Goal: Task Accomplishment & Management: Use online tool/utility

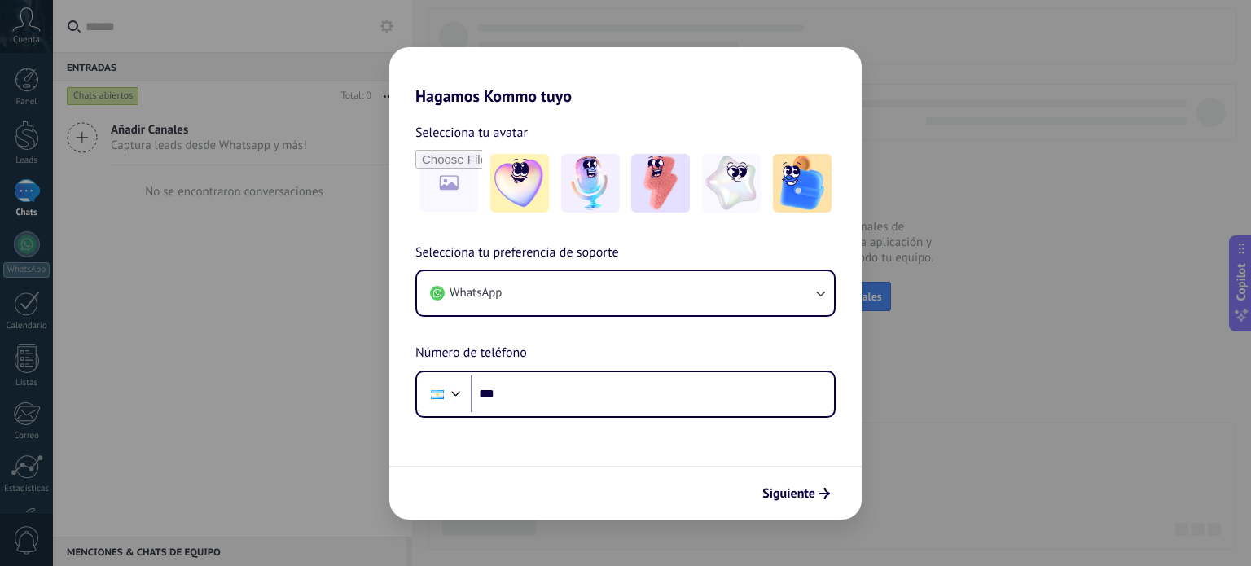
click at [994, 411] on div "Hagamos Kommo tuyo Selecciona tu avatar Selecciona tu preferencia de soporte Wh…" at bounding box center [625, 283] width 1251 height 566
click at [809, 505] on button "Siguiente" at bounding box center [796, 494] width 82 height 28
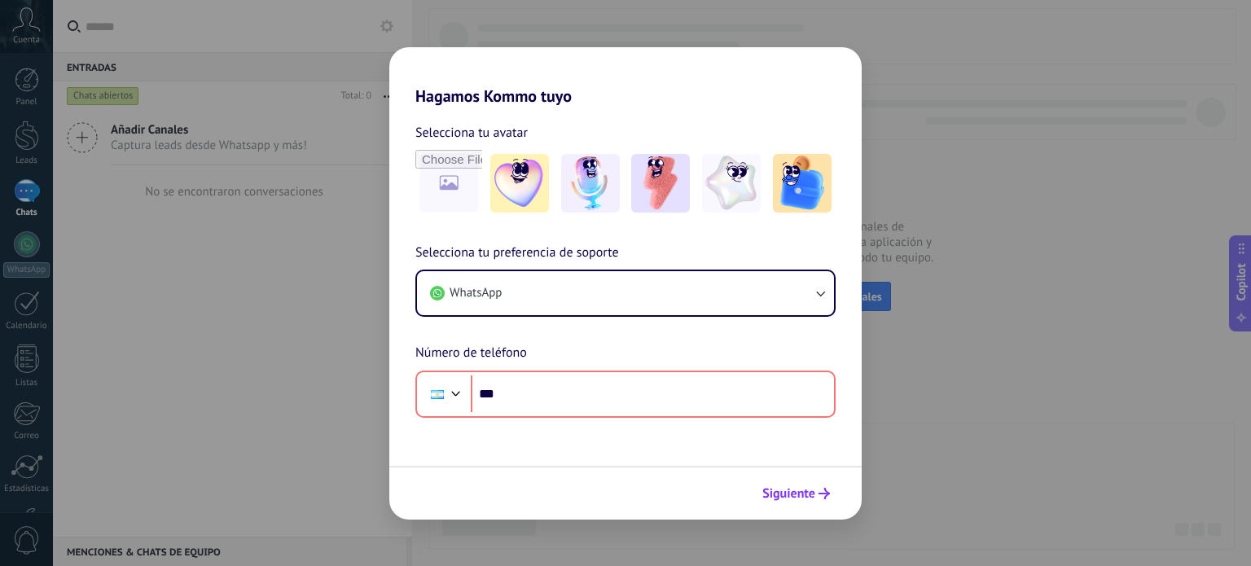
click at [809, 503] on button "Siguiente" at bounding box center [796, 494] width 82 height 28
click at [793, 493] on span "Siguiente" at bounding box center [789, 493] width 53 height 11
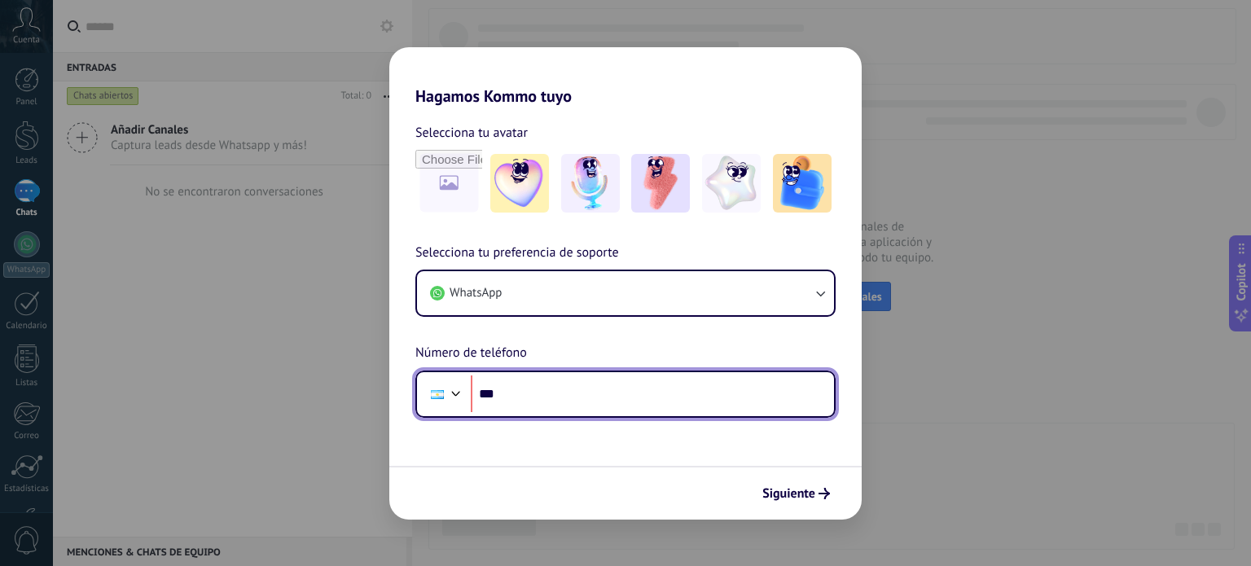
click at [528, 400] on input "***" at bounding box center [652, 394] width 363 height 37
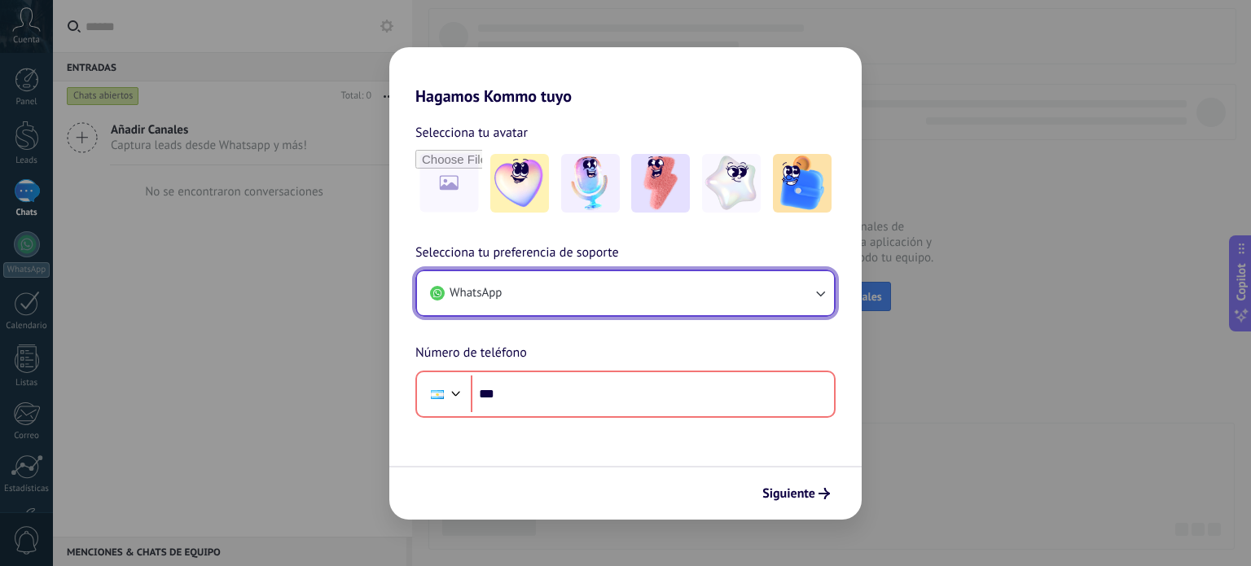
click at [591, 304] on button "WhatsApp" at bounding box center [625, 293] width 417 height 44
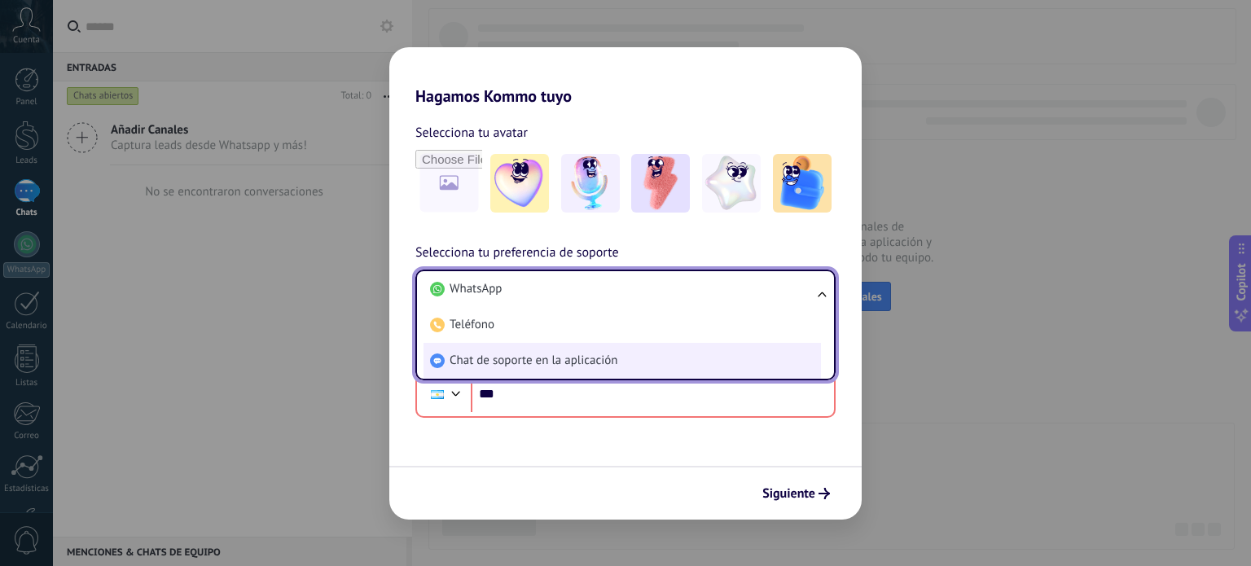
click at [495, 363] on span "Chat de soporte en la aplicación" at bounding box center [534, 361] width 168 height 16
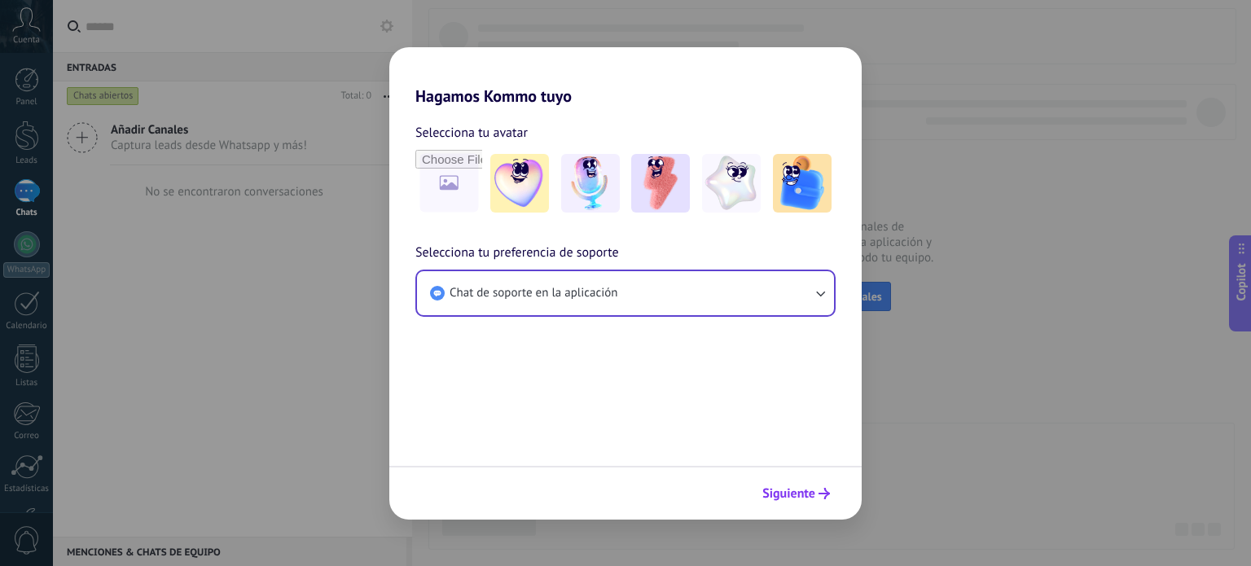
click at [791, 497] on span "Siguiente" at bounding box center [789, 493] width 53 height 11
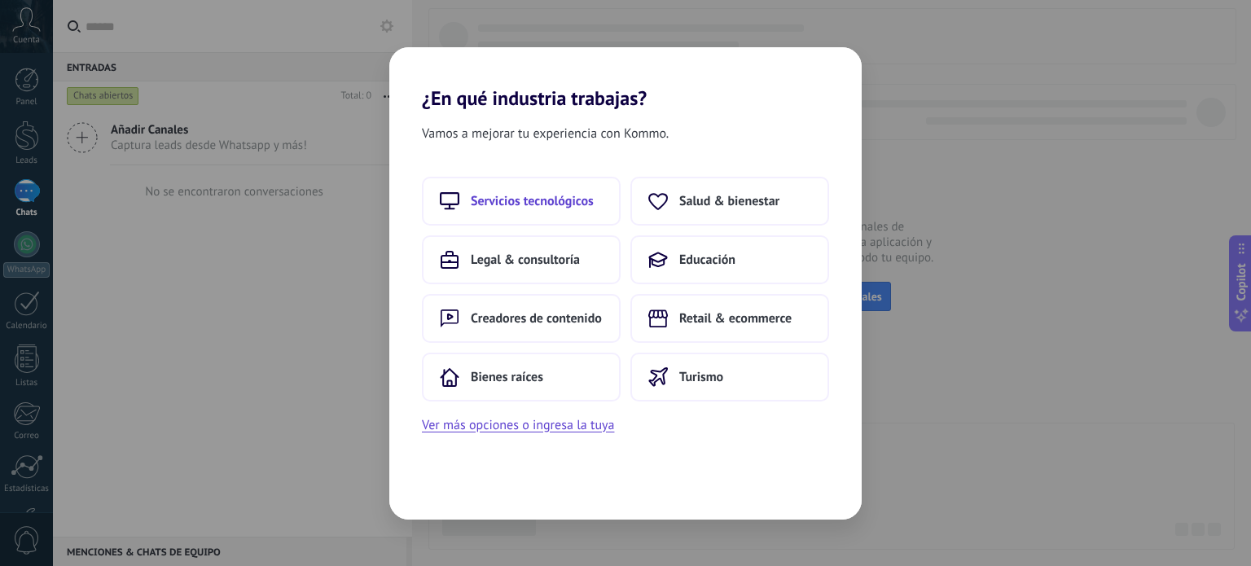
click at [533, 201] on span "Servicios tecnológicos" at bounding box center [532, 201] width 123 height 16
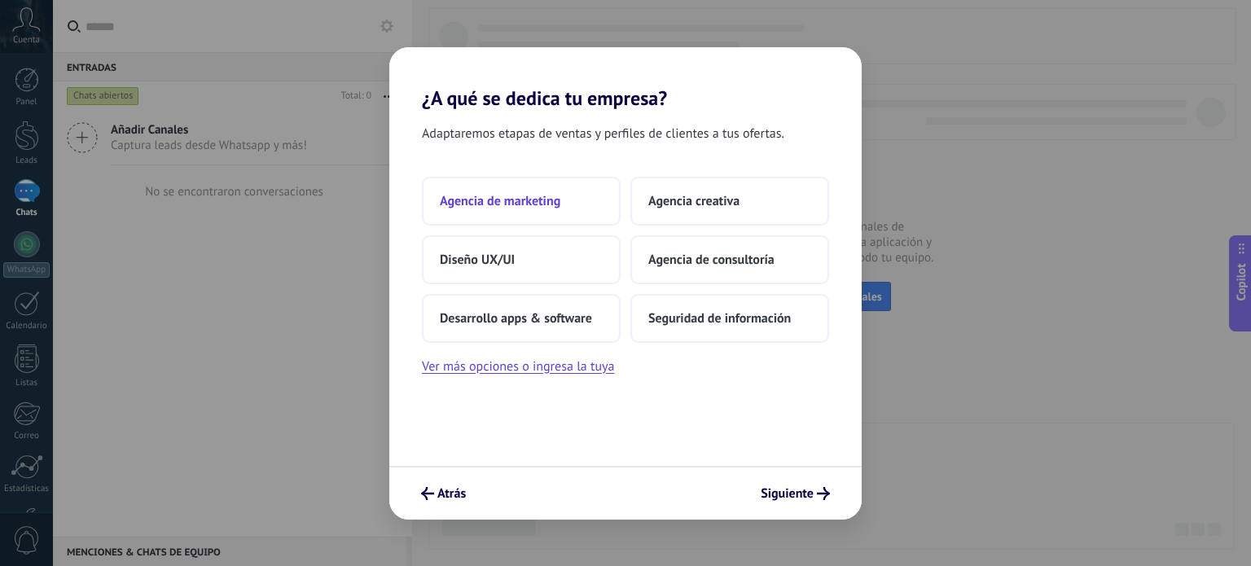
click at [557, 206] on span "Agencia de marketing" at bounding box center [500, 201] width 121 height 16
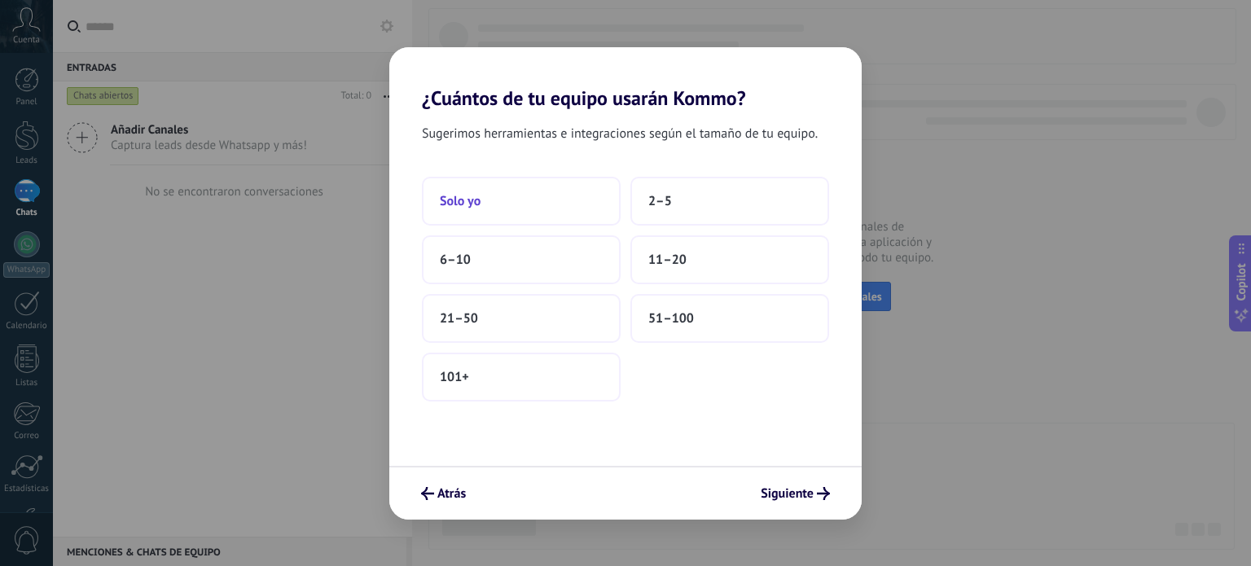
click at [529, 205] on button "Solo yo" at bounding box center [521, 201] width 199 height 49
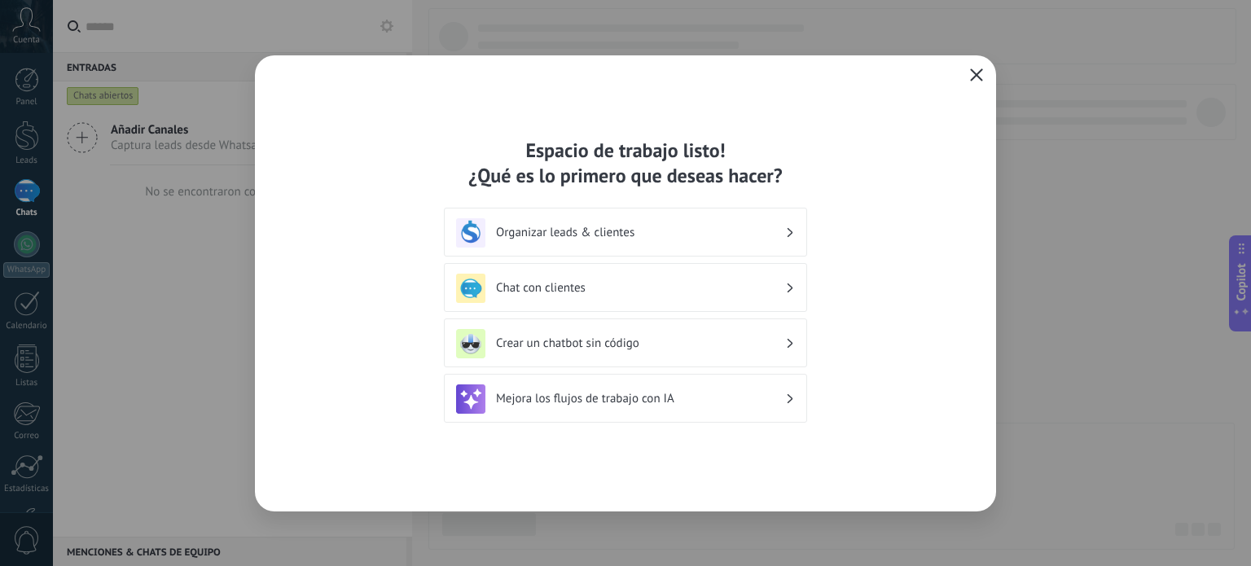
click at [979, 74] on icon "button" at bounding box center [976, 74] width 13 height 13
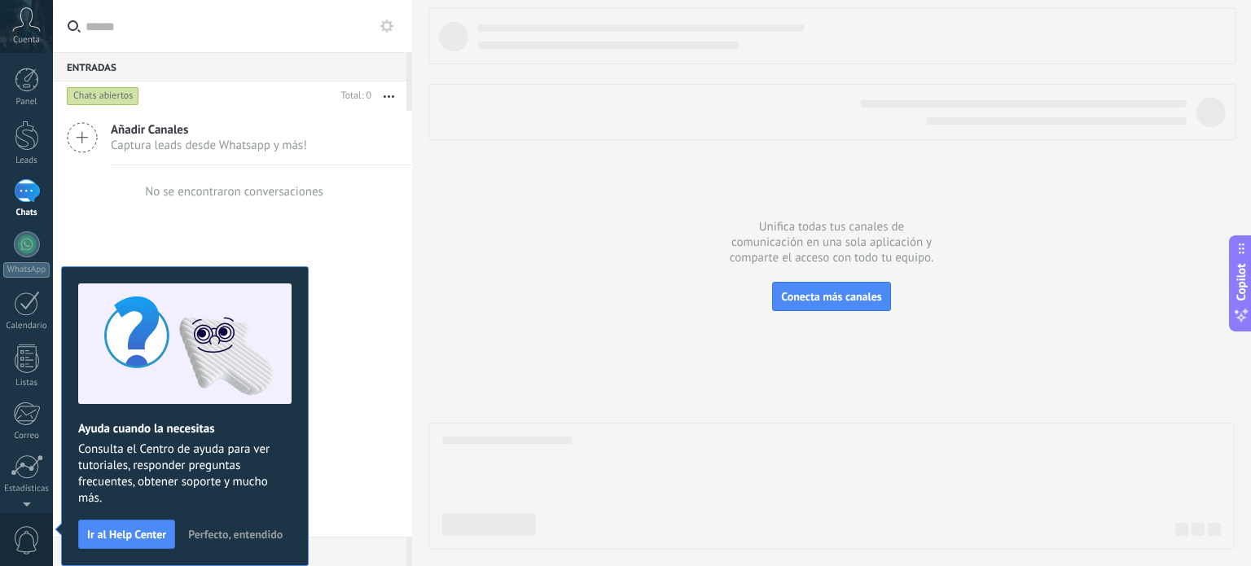
click at [212, 128] on span "Añadir Canales" at bounding box center [209, 129] width 196 height 15
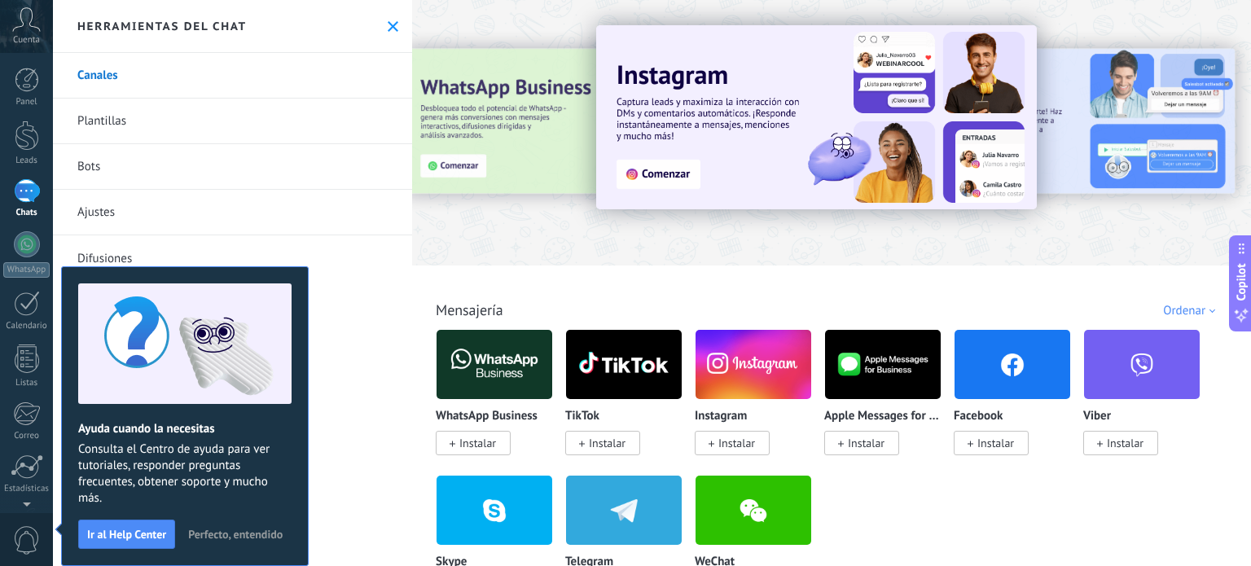
click at [495, 446] on span "Instalar" at bounding box center [477, 443] width 37 height 15
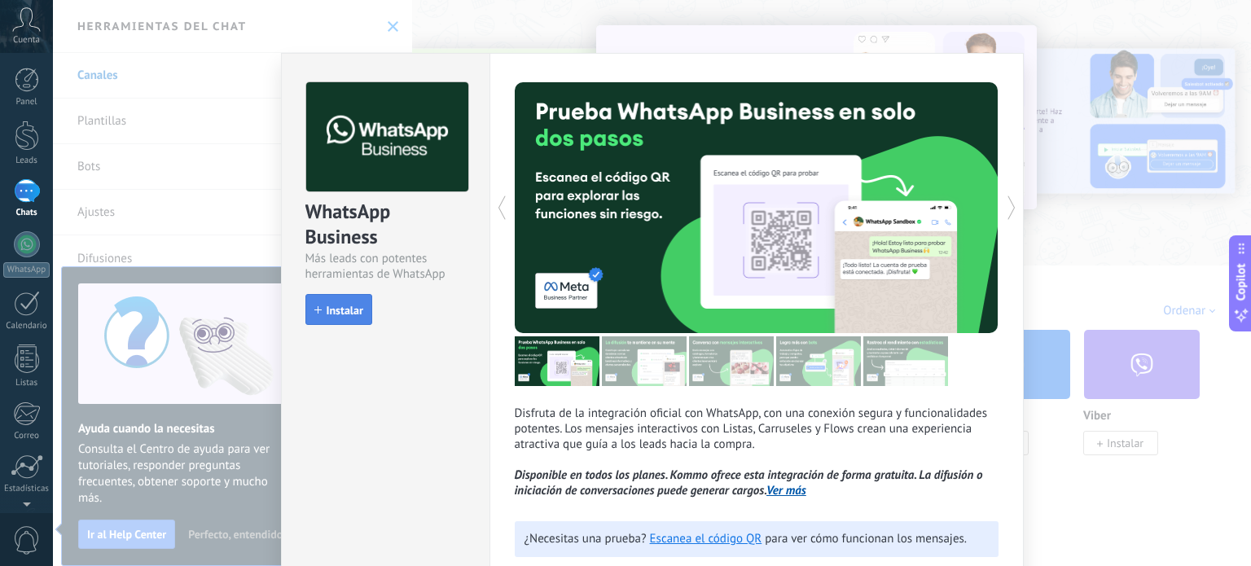
click at [354, 306] on span "Instalar" at bounding box center [345, 310] width 37 height 11
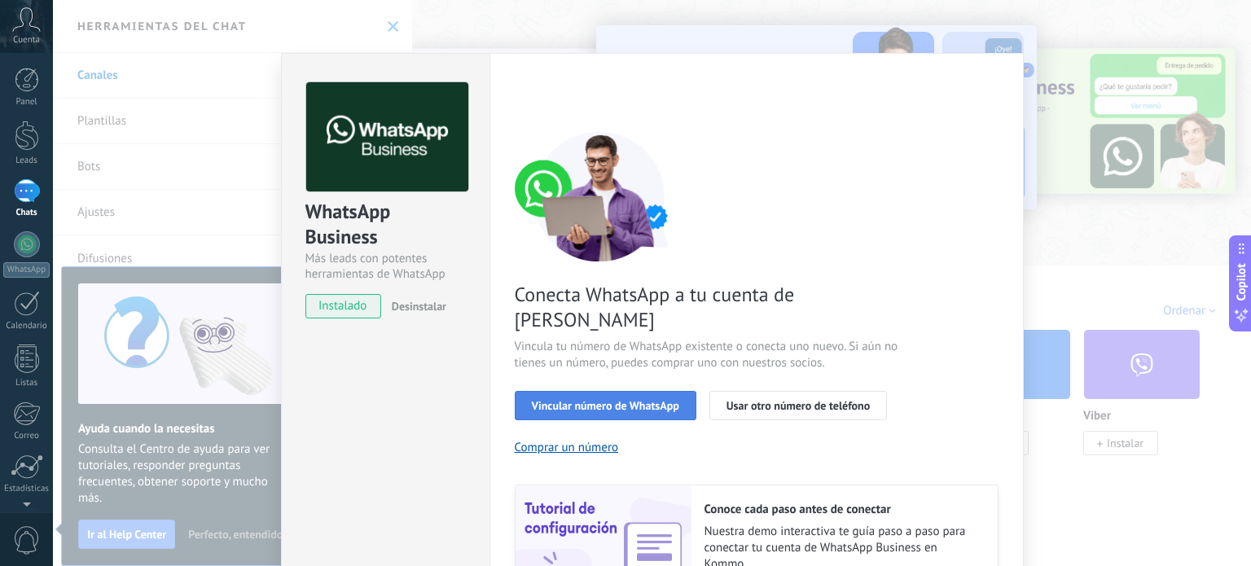
click at [600, 400] on span "Vincular número de WhatsApp" at bounding box center [605, 405] width 147 height 11
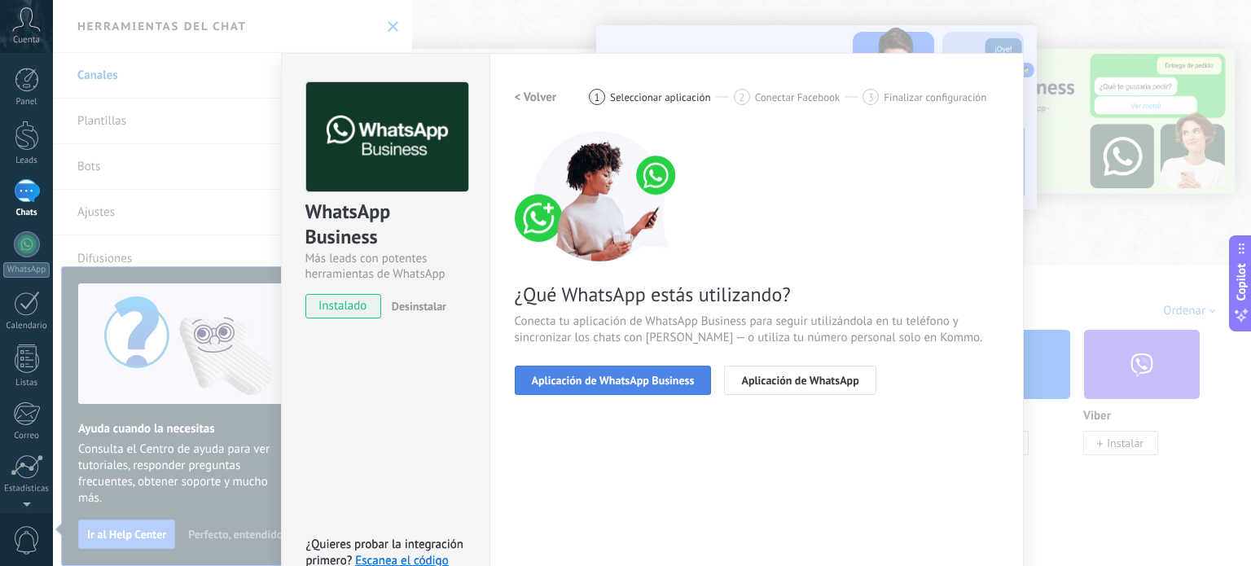
click at [610, 390] on button "Aplicación de WhatsApp Business" at bounding box center [613, 380] width 197 height 29
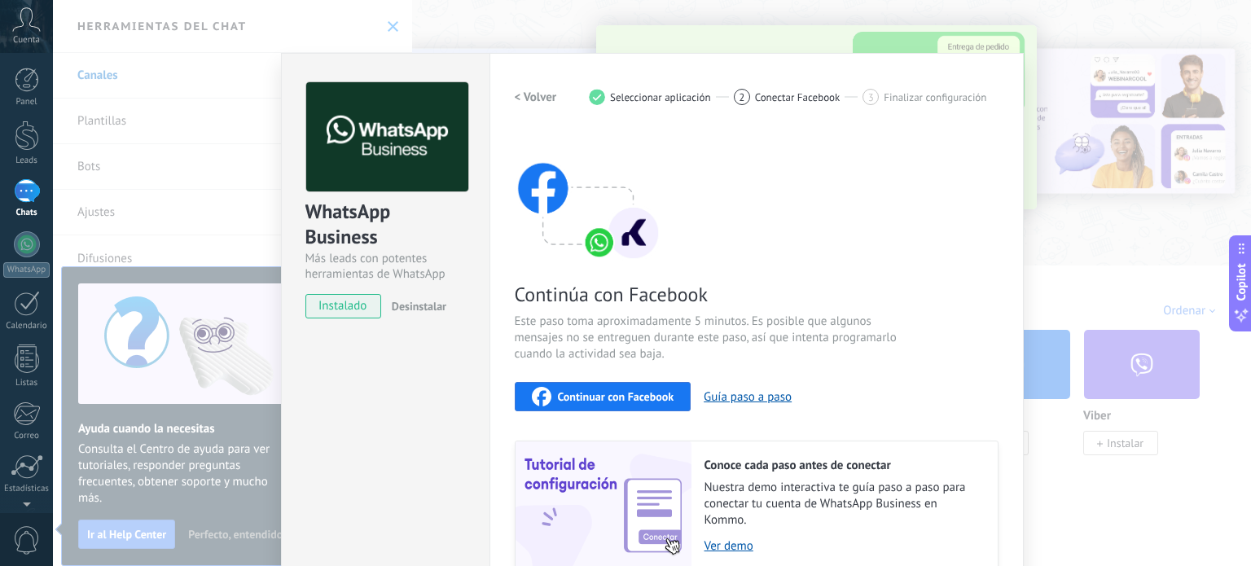
click at [610, 391] on span "Continuar con Facebook" at bounding box center [616, 396] width 117 height 11
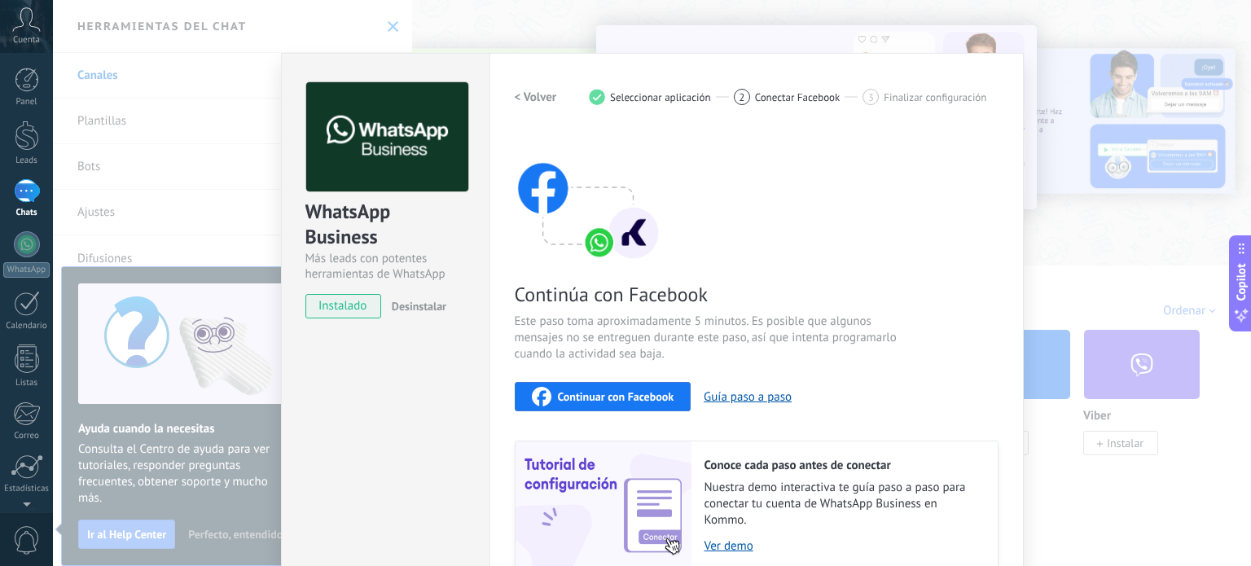
click at [648, 395] on span "Continuar con Facebook" at bounding box center [616, 396] width 117 height 11
